Goal: Complete application form

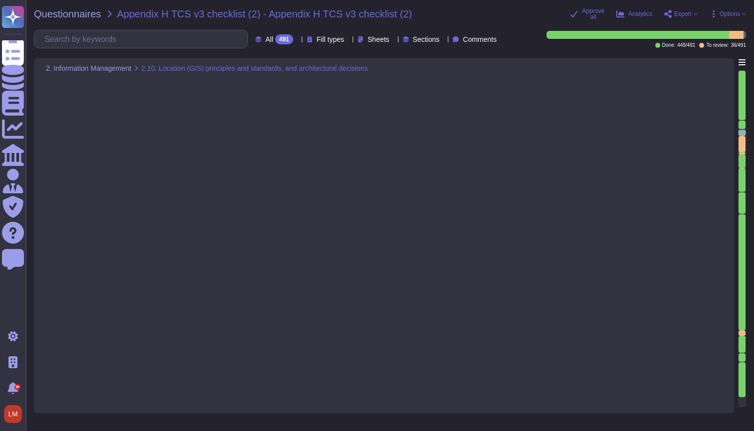
type textarea "LoreMipsum do s ametco adipiscingel seddo eiusm tem incididu utl etdolo mag ali…"
type textarea "Most elements in TeamViewer screens meet the necessary color contrast requireme…"
type textarea "TeamViewer Remote Management provides users with the ability to monitor its dev…"
type textarea "Using the TeamViewer API, you can integrate TeamViewer functionality into other…"
type textarea "Available"
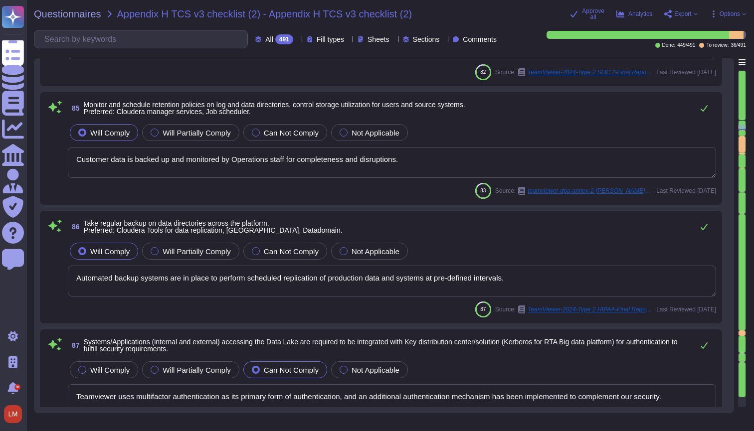
type textarea "Data flow diagrams, process flowcharts, narratives and procedures manuals are d…"
type textarea "The TeamViewer SaaS solution can be administered through a web interface. TeamV…"
type textarea "Product features of TeamViewer Remote Management include the following: Monitor…"
type textarea "Customer data is backed up and monitored by Operations staff for completeness a…"
type textarea "Automated backup systems are in place to perform scheduled replication of produ…"
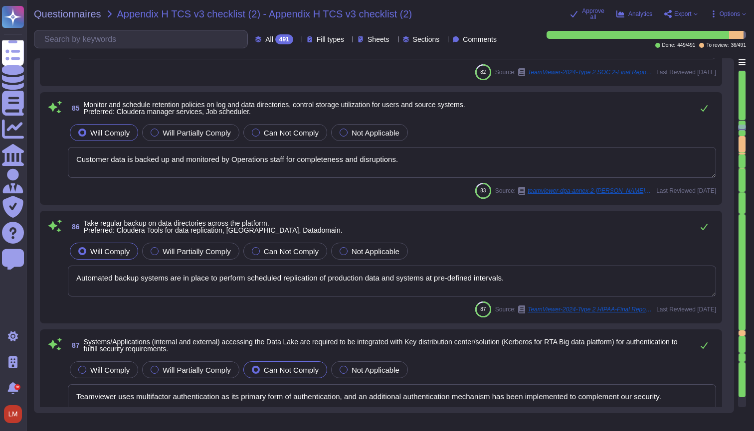
type textarea "Teamviewer uses multifactor authentication as its primary form of authenticatio…"
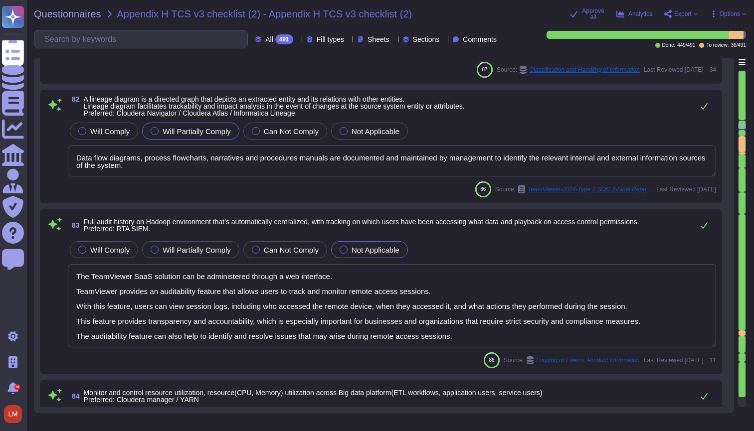
type textarea "Depending on the use-case, TeamViewer is using Secure Key Management Systems an…"
type textarea "TeamViewer does have a data classification Policy. Classification and appropria…"
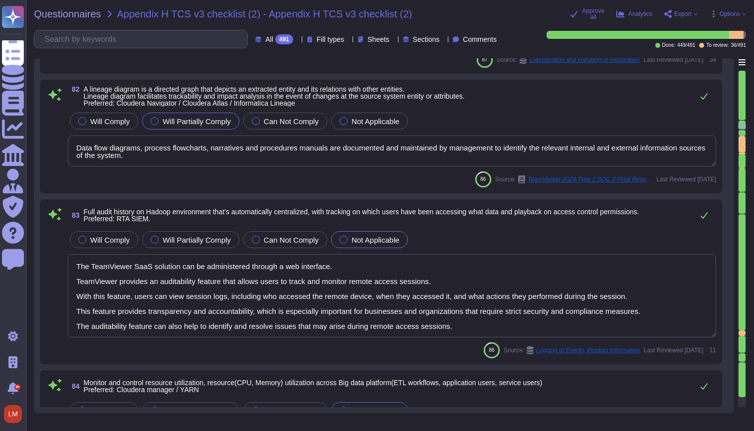
scroll to position [10563, 0]
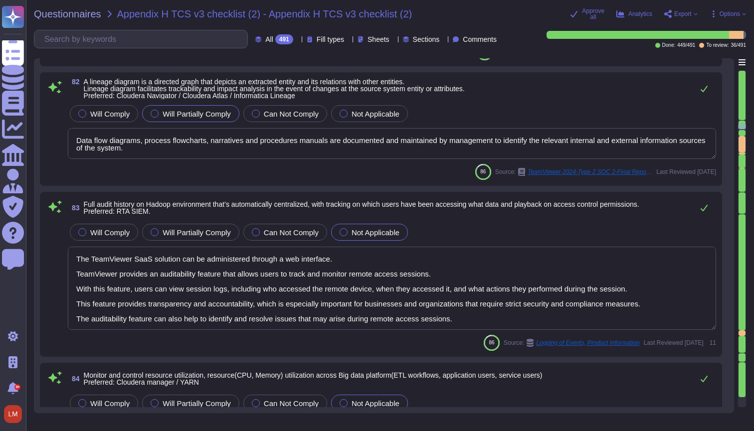
click at [577, 89] on div "82 A lineage diagram is a directed graph that depicts an extracted entity and i…" at bounding box center [392, 88] width 648 height 21
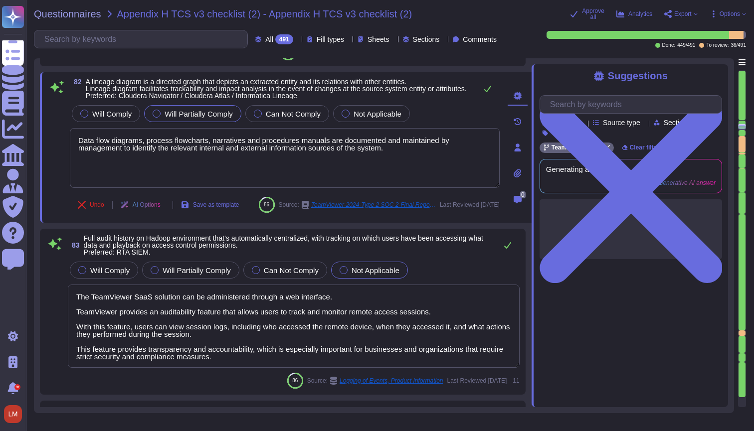
click at [738, 73] on div at bounding box center [741, 95] width 7 height 49
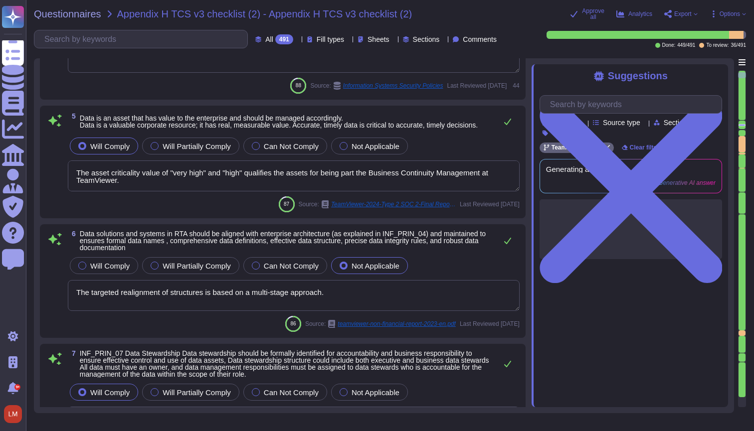
type textarea "TeamViewer has checked the compliance topic with the Brazilian Data Bra"
type textarea "TeamViewer's policies are aligned to the ISO27001. TeamViewer has developed and…"
type textarea "The asset criticality value of "very high" and "high" qualifies the assets for …"
type textarea "The targeted realignment of structures is based on a multi-stage approach."
type textarea "All resources are managed in the asset inventory system and each asset is assig…"
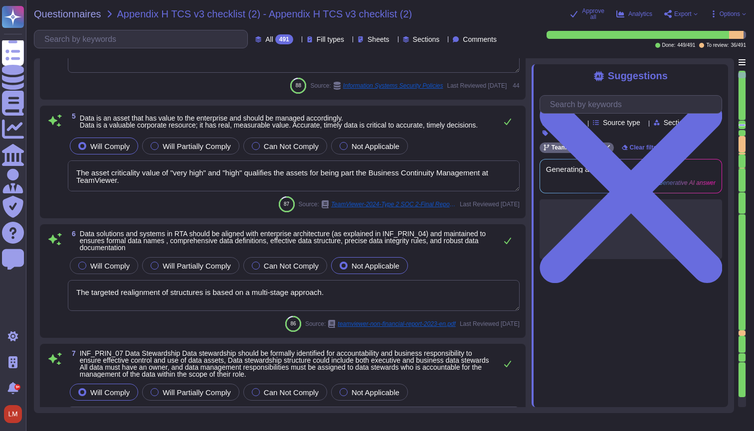
type textarea "TeamViewer is also responsible for preparing the description and assertion, inc…"
type textarea "The need for information to be confidential may arise for many different reason…"
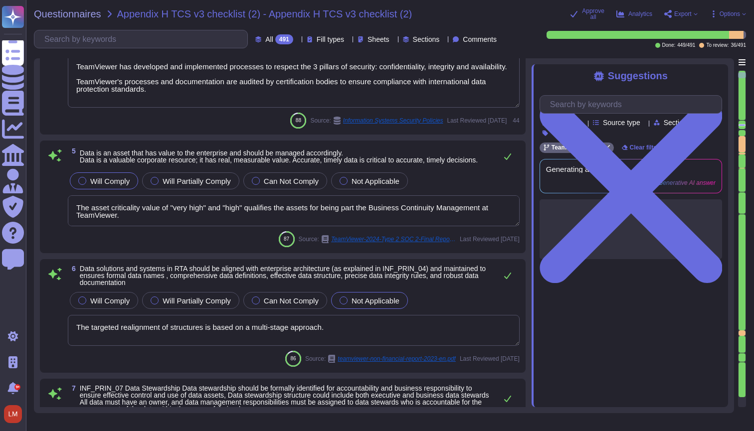
type textarea "TeamViewer intends to update this analysis annually to integrate emerging scien…"
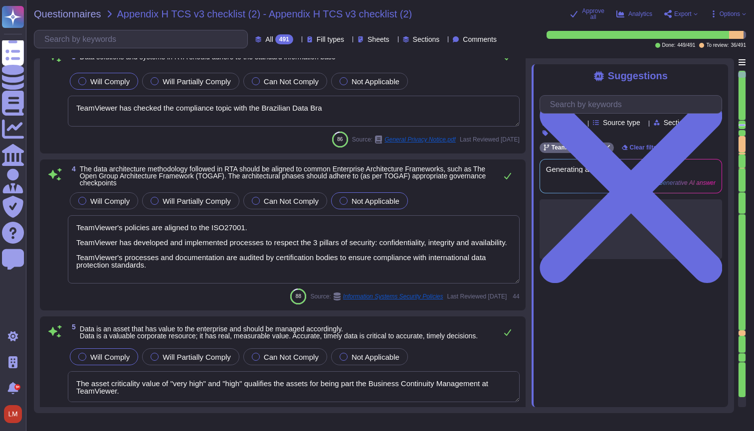
type textarea "The business plan was approved by TeamViewer’s Management Board and represents …"
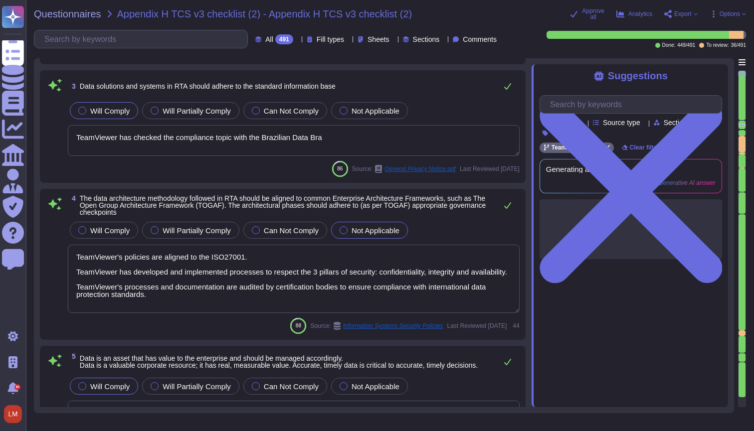
scroll to position [280, 0]
